Goal: Information Seeking & Learning: Learn about a topic

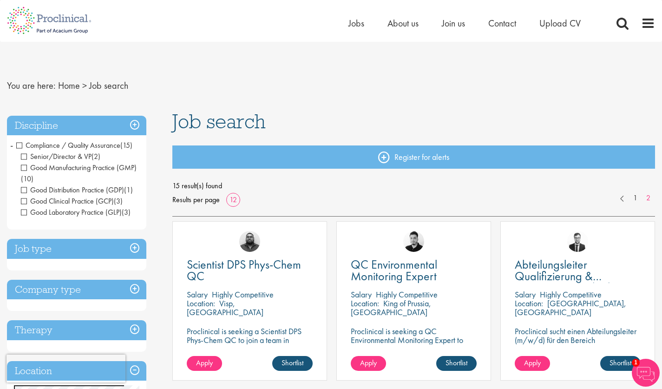
click at [135, 127] on h3 "Discipline" at bounding box center [76, 126] width 139 height 20
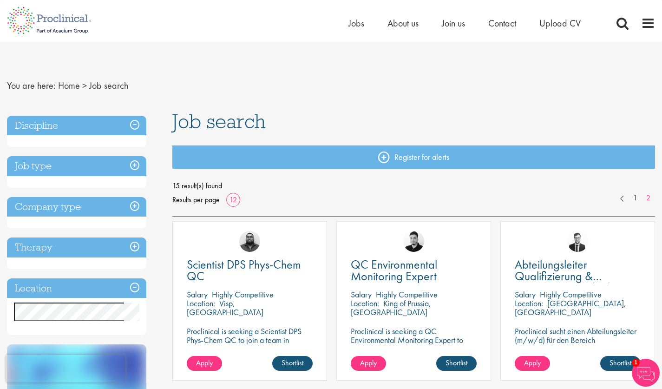
click at [140, 128] on h3 "Discipline" at bounding box center [76, 126] width 139 height 20
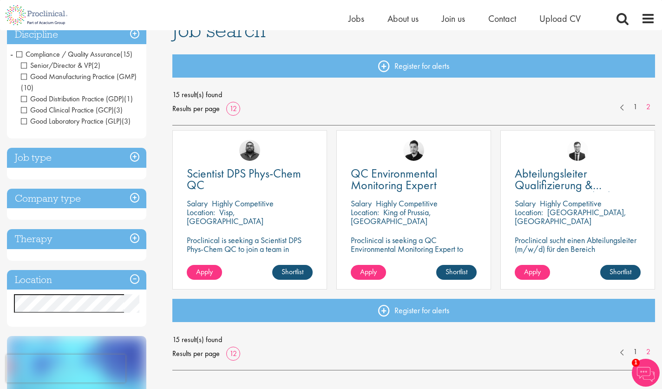
scroll to position [80, 0]
click at [633, 110] on link "1" at bounding box center [635, 106] width 13 height 11
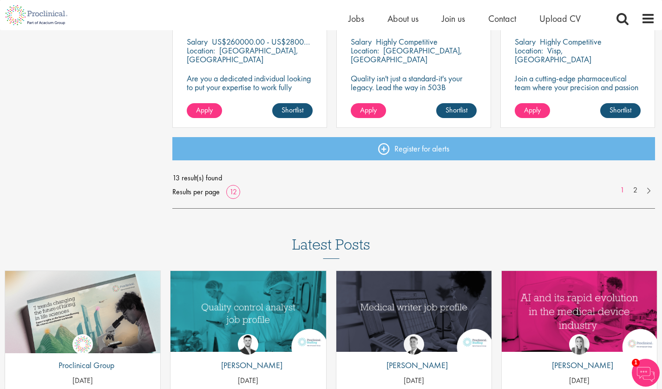
scroll to position [748, 0]
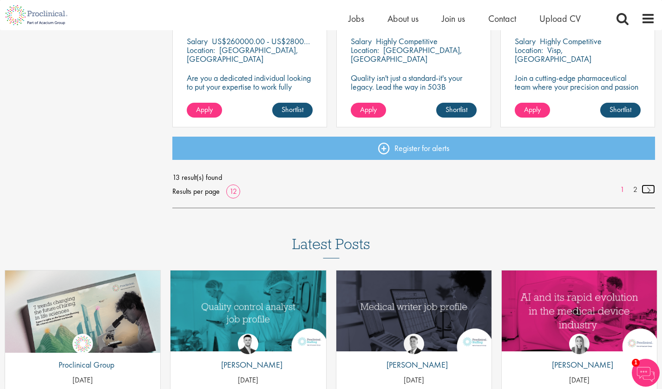
click at [648, 191] on link at bounding box center [648, 188] width 13 height 9
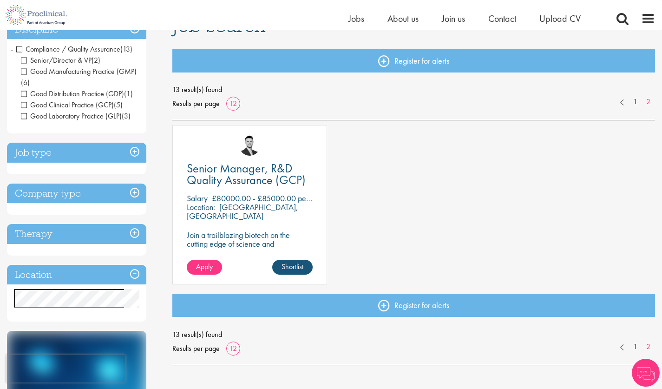
scroll to position [85, 0]
